Goal: Find contact information: Find contact information

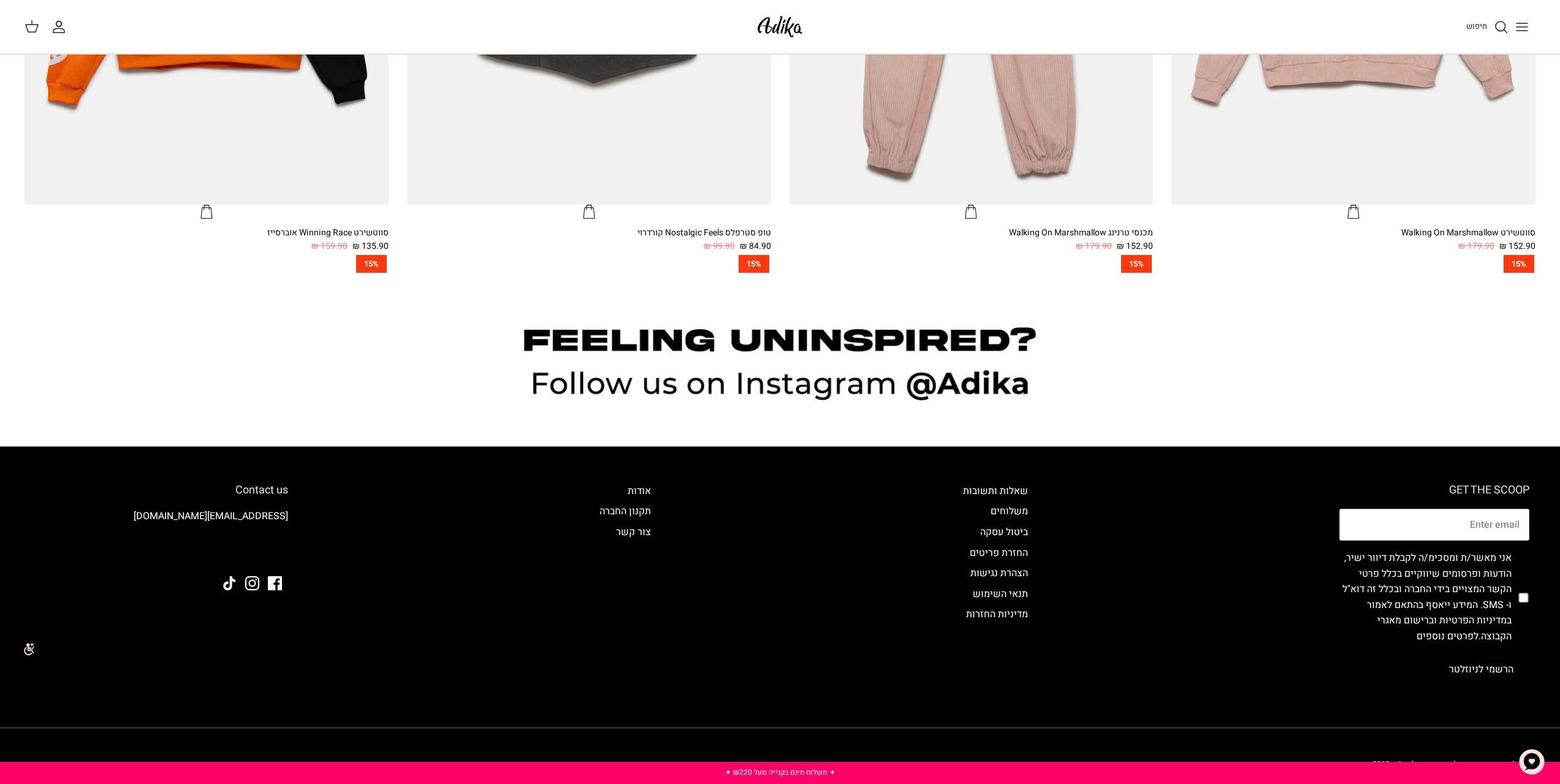
scroll to position [1546, 0]
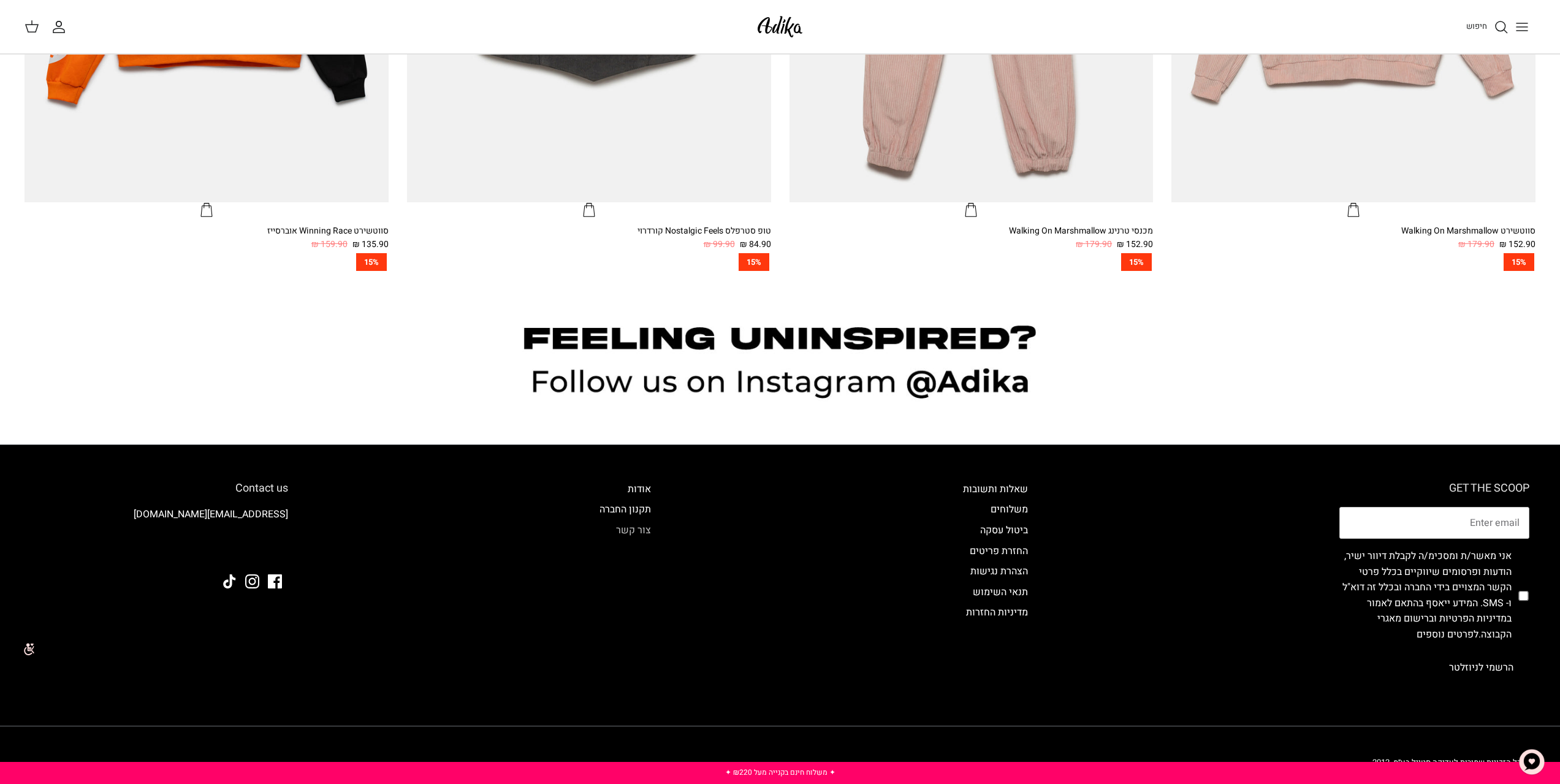
click at [643, 534] on link "צור קשר" at bounding box center [633, 530] width 35 height 14
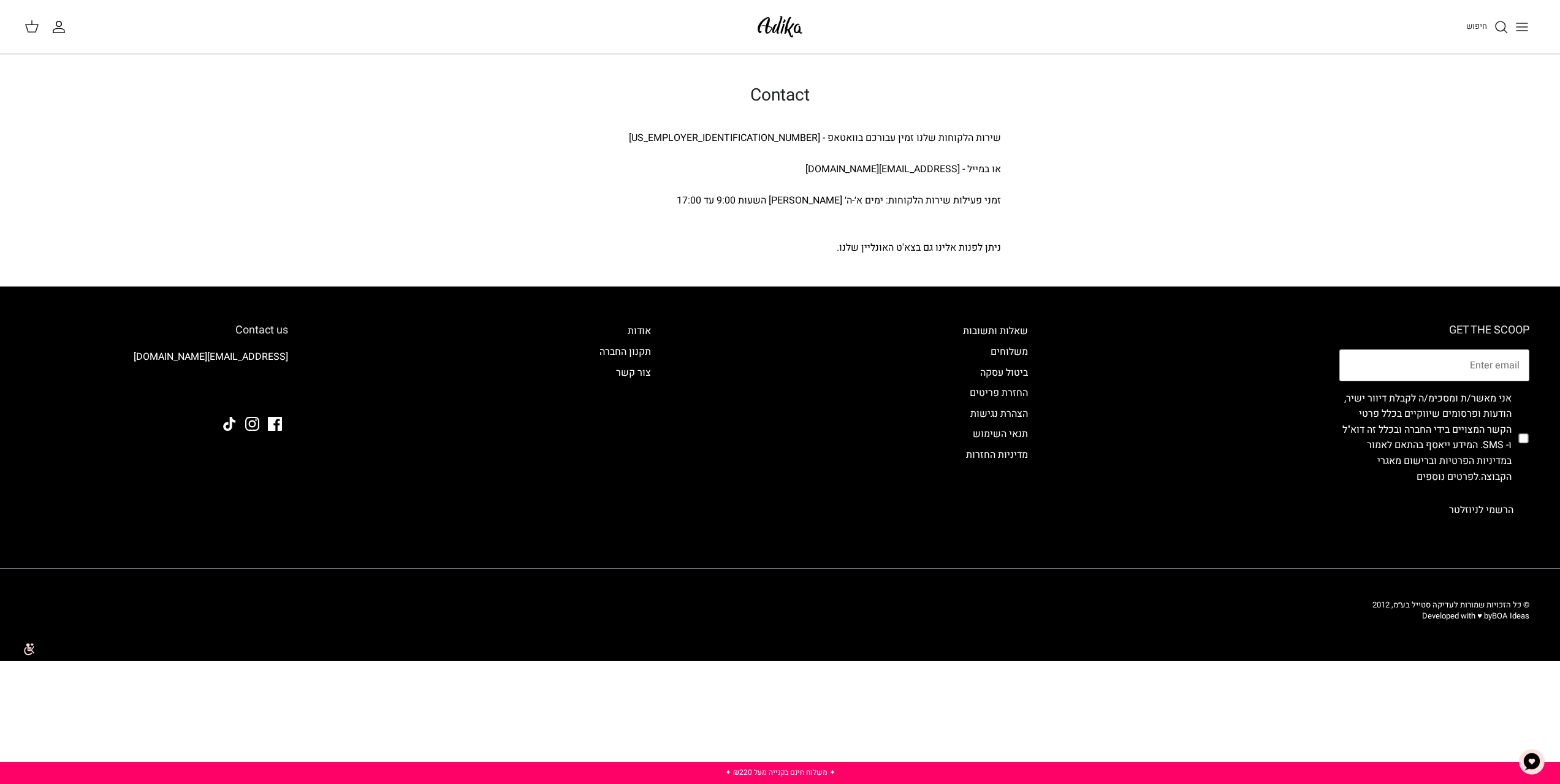
click at [1515, 27] on icon "Toggle menu" at bounding box center [1522, 27] width 14 height 14
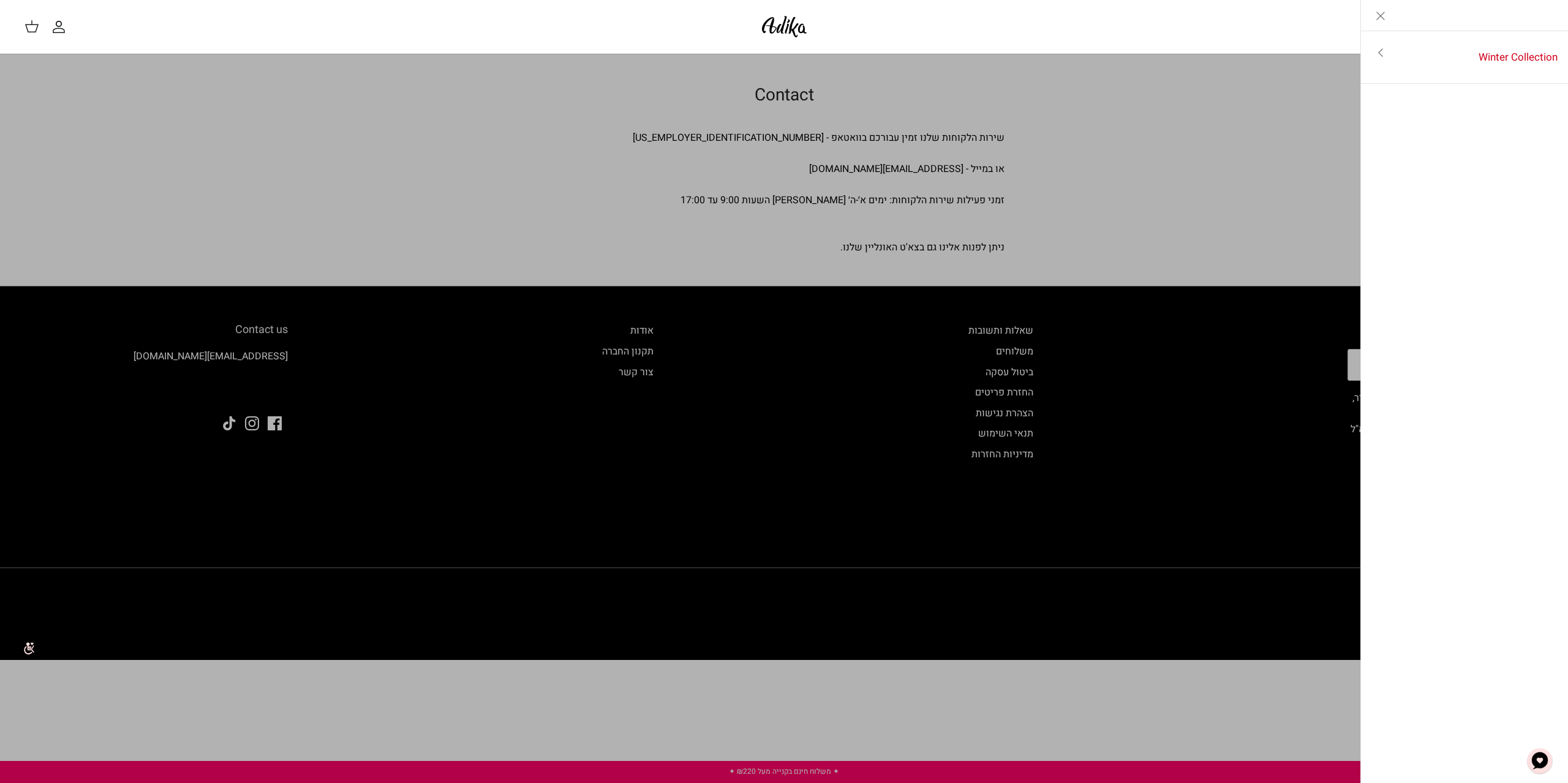
click at [1385, 12] on icon "Close" at bounding box center [1380, 16] width 14 height 14
